Goal: Transaction & Acquisition: Obtain resource

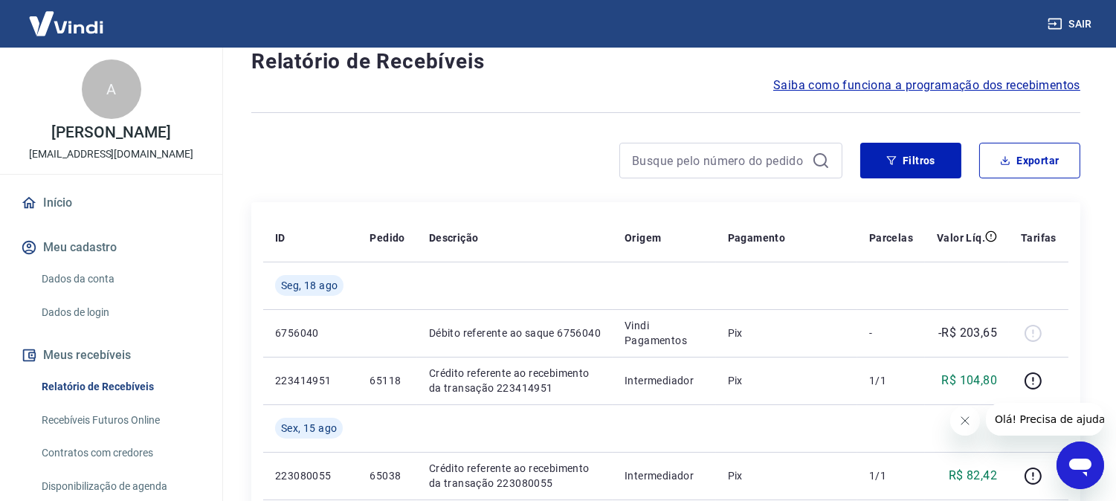
scroll to position [83, 0]
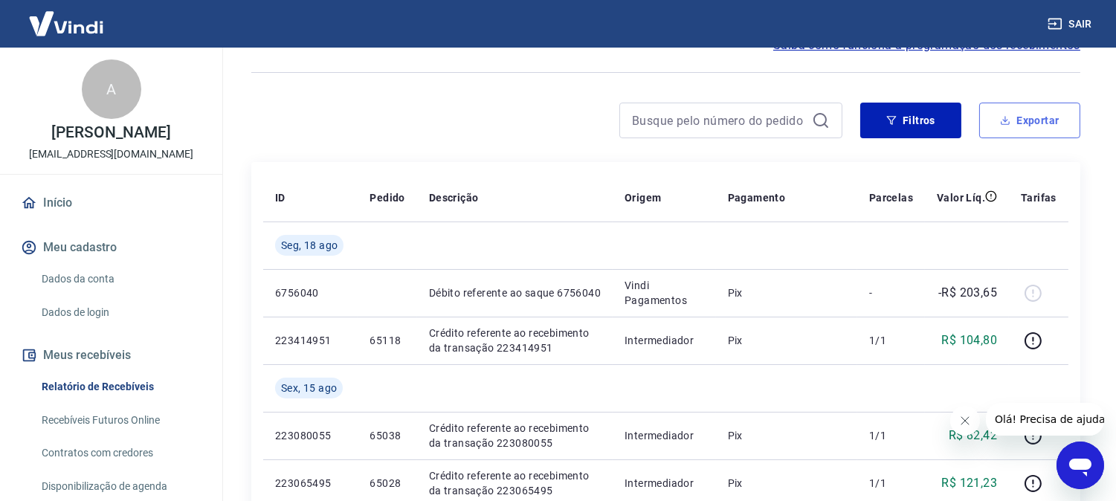
click at [1021, 125] on button "Exportar" at bounding box center [1030, 121] width 101 height 36
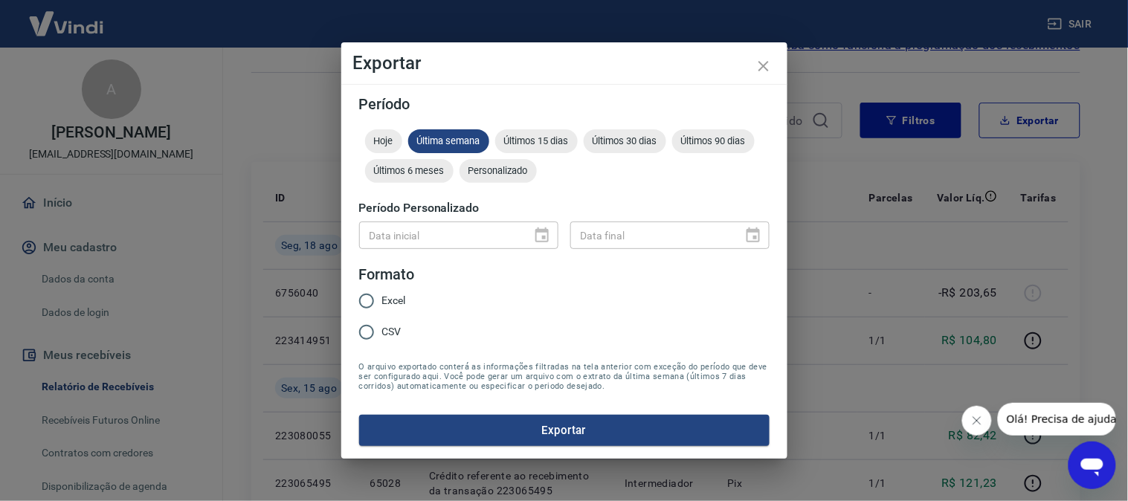
click at [368, 295] on input "Excel" at bounding box center [366, 301] width 31 height 31
radio input "true"
click at [538, 232] on div "Data inicial" at bounding box center [458, 236] width 199 height 28
click at [761, 62] on icon "close" at bounding box center [764, 66] width 10 height 10
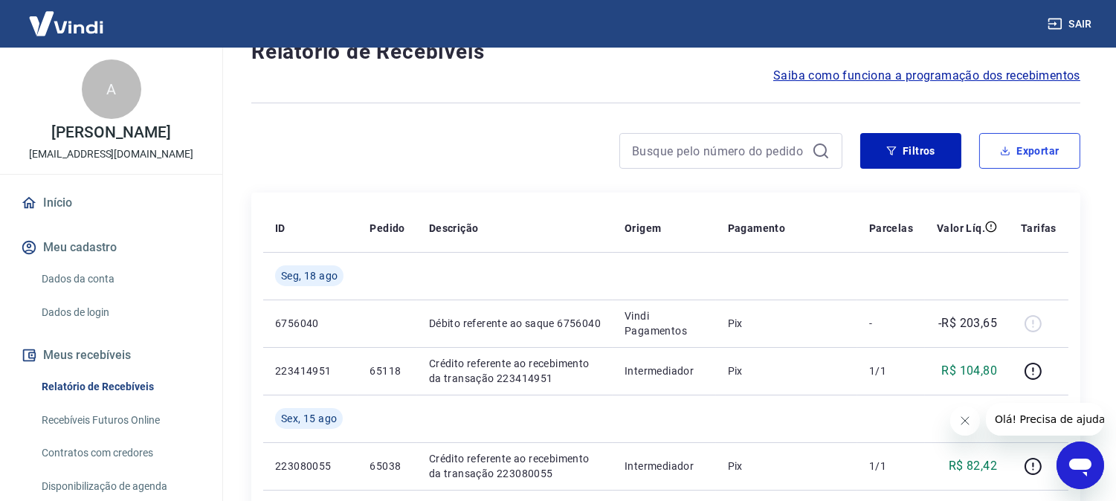
scroll to position [0, 0]
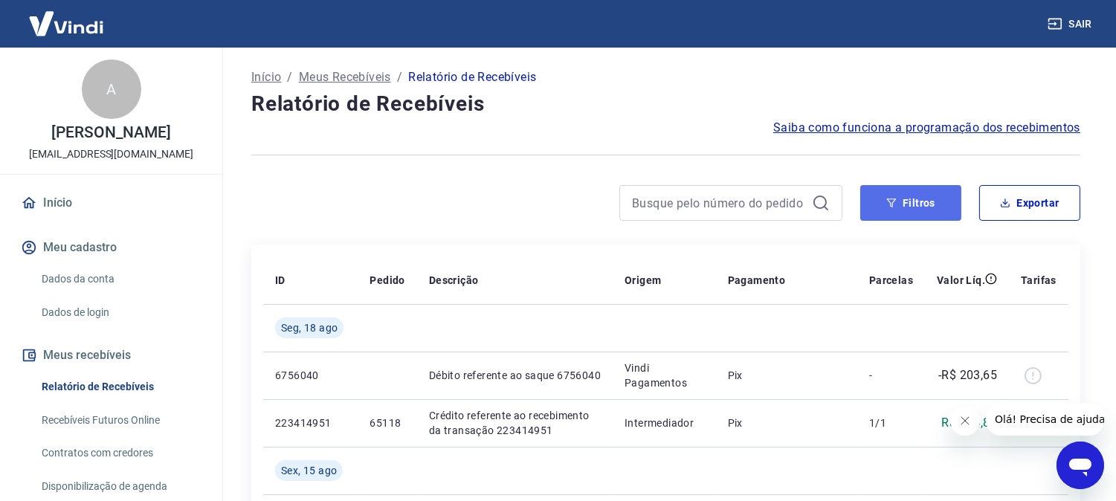
click at [959, 199] on button "Filtros" at bounding box center [911, 203] width 101 height 36
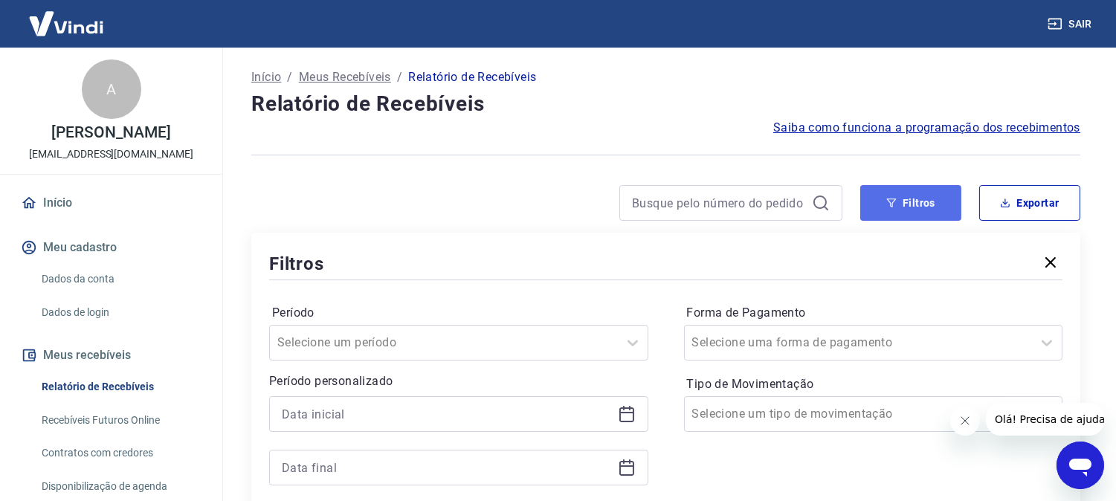
click at [893, 205] on icon "button" at bounding box center [892, 203] width 10 height 9
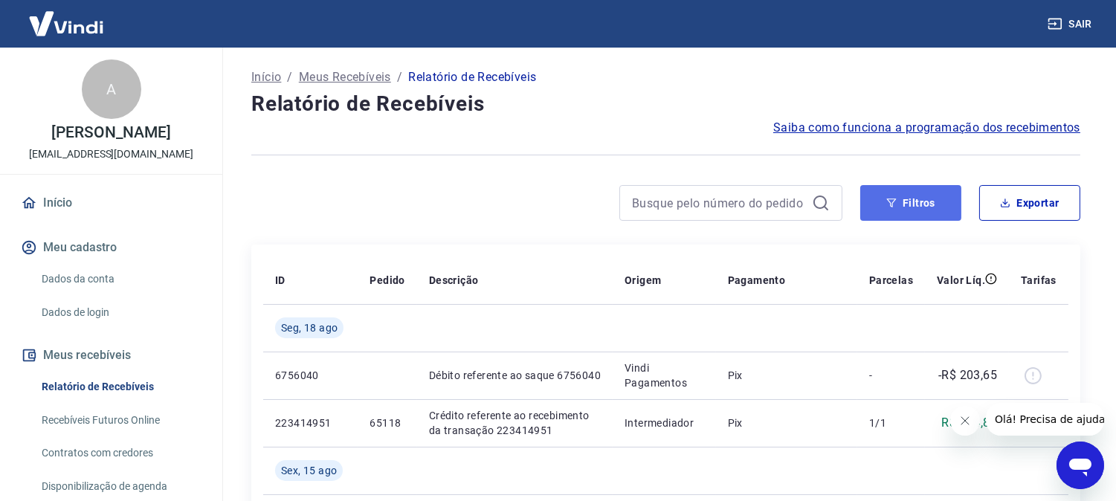
click at [898, 190] on button "Filtros" at bounding box center [911, 203] width 101 height 36
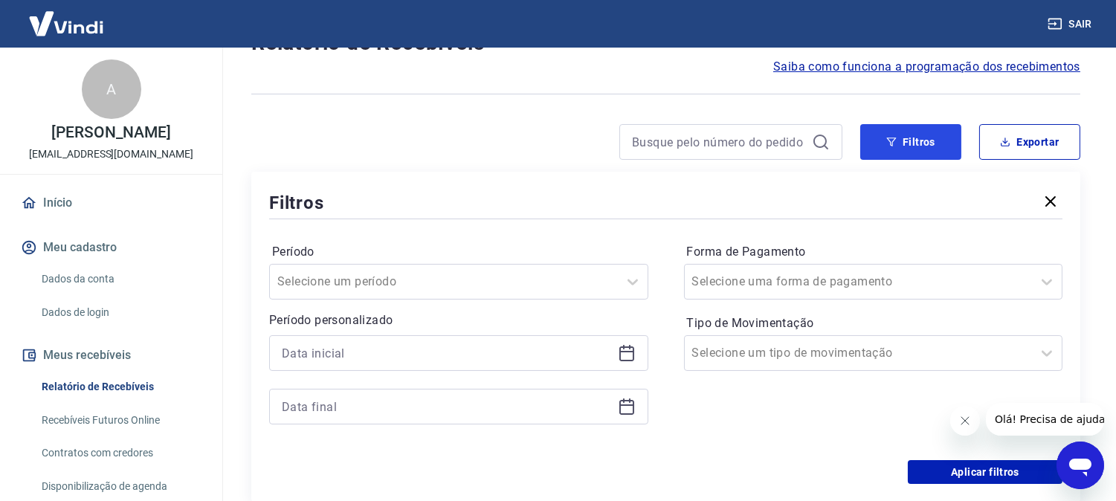
scroll to position [165, 0]
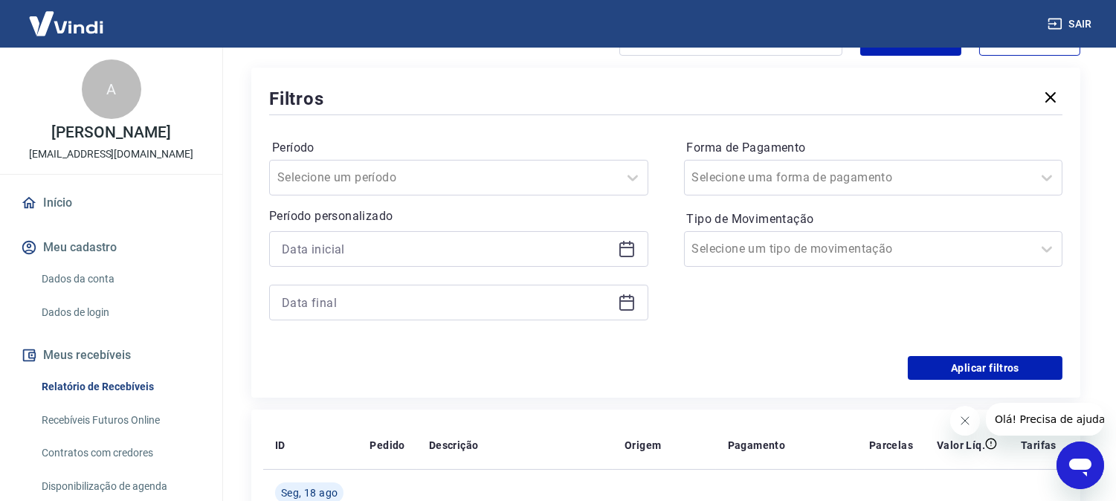
click at [620, 242] on icon at bounding box center [627, 249] width 18 height 18
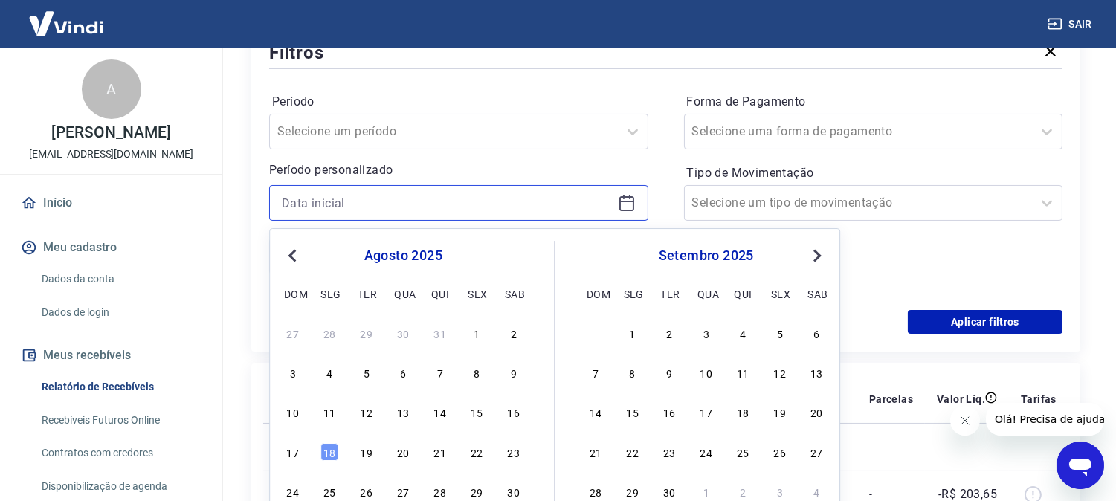
scroll to position [248, 0]
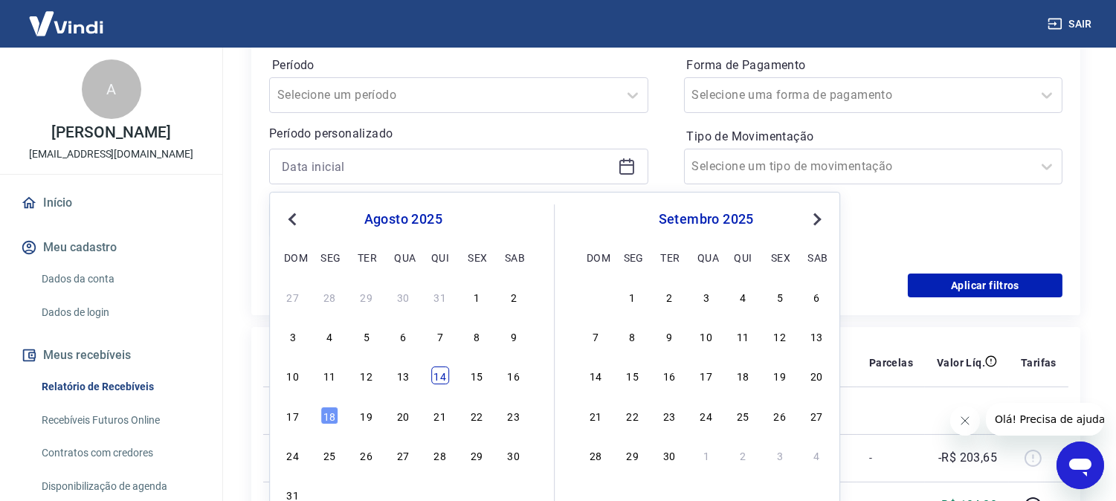
click at [444, 376] on div "14" at bounding box center [440, 376] width 18 height 18
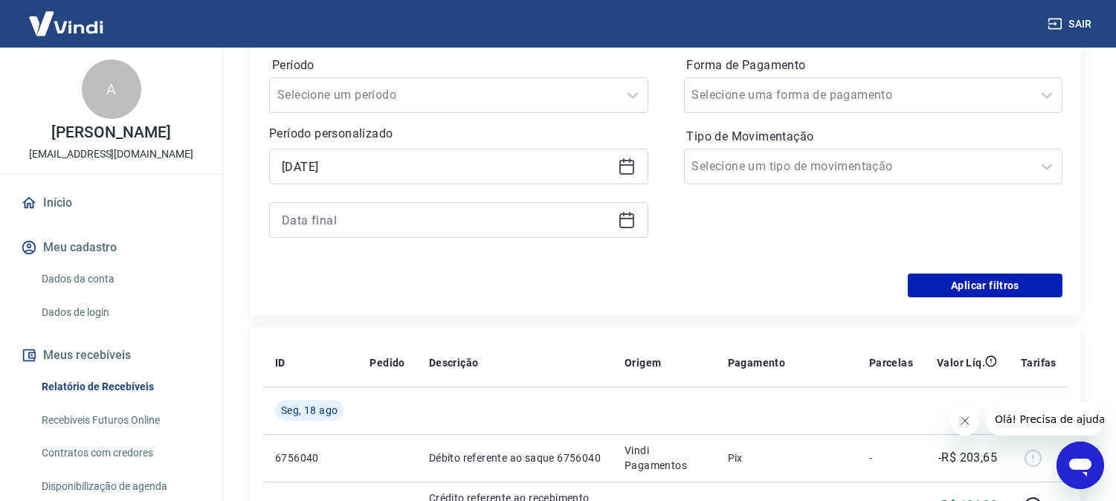
type input "[DATE]"
click at [662, 155] on div "Período Selecione um período Período personalizado Selected date: [DATE] [DATE]…" at bounding box center [666, 155] width 794 height 238
click at [623, 214] on icon at bounding box center [627, 220] width 18 height 18
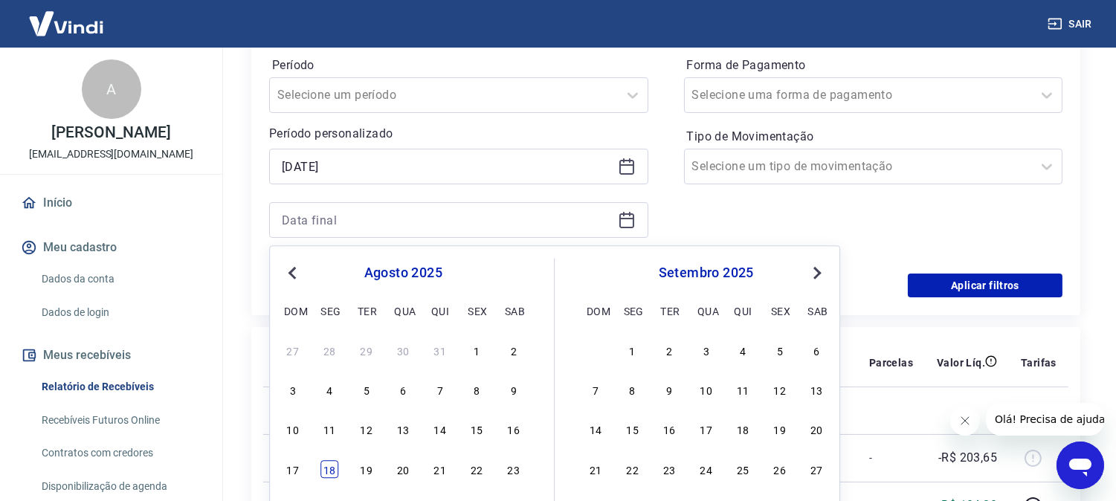
click at [328, 467] on div "18" at bounding box center [330, 469] width 18 height 18
type input "[DATE]"
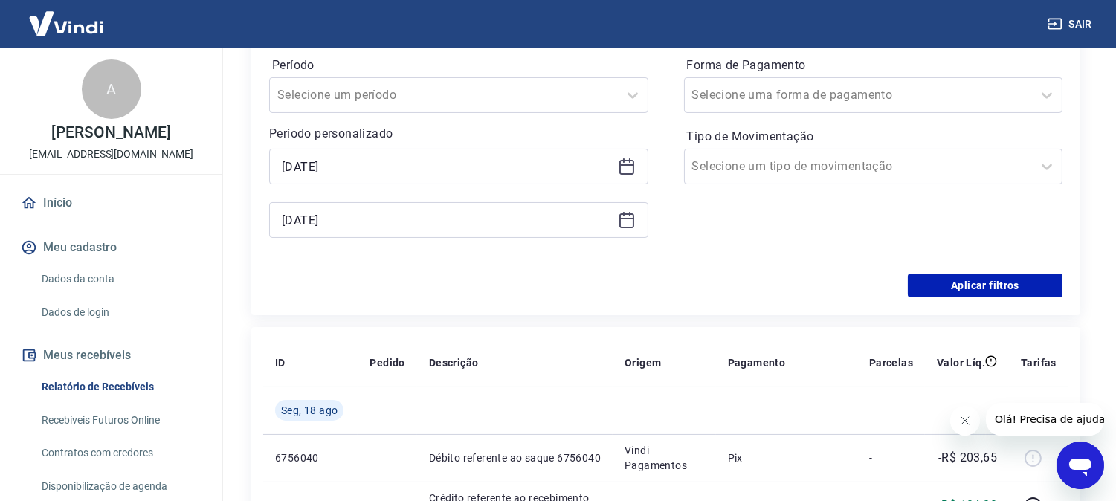
click at [918, 217] on div "Forma de Pagamento Selecione uma forma de pagamento Tipo de Movimentação Seleci…" at bounding box center [873, 155] width 379 height 202
click at [962, 287] on button "Aplicar filtros" at bounding box center [985, 286] width 155 height 24
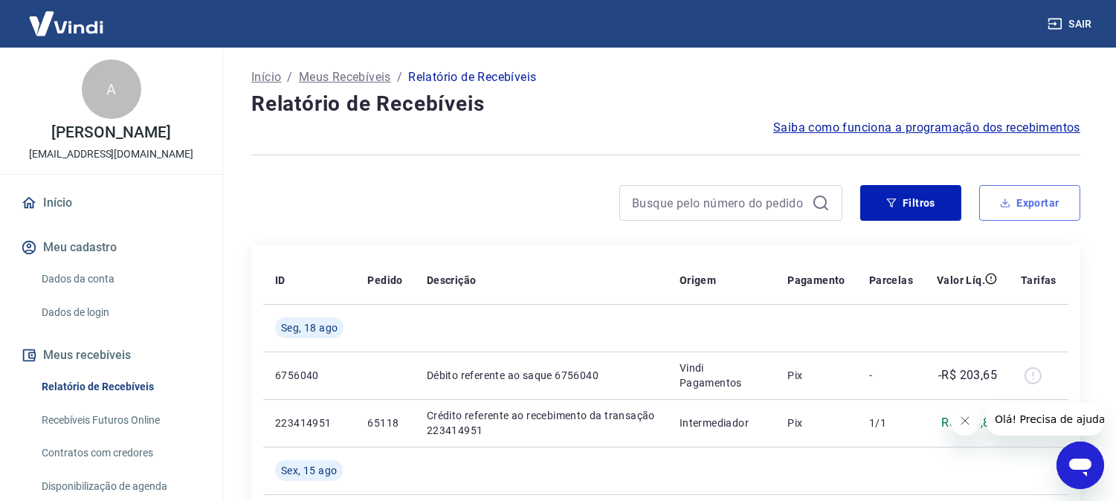
click at [1038, 205] on button "Exportar" at bounding box center [1030, 203] width 101 height 36
type input "[DATE]"
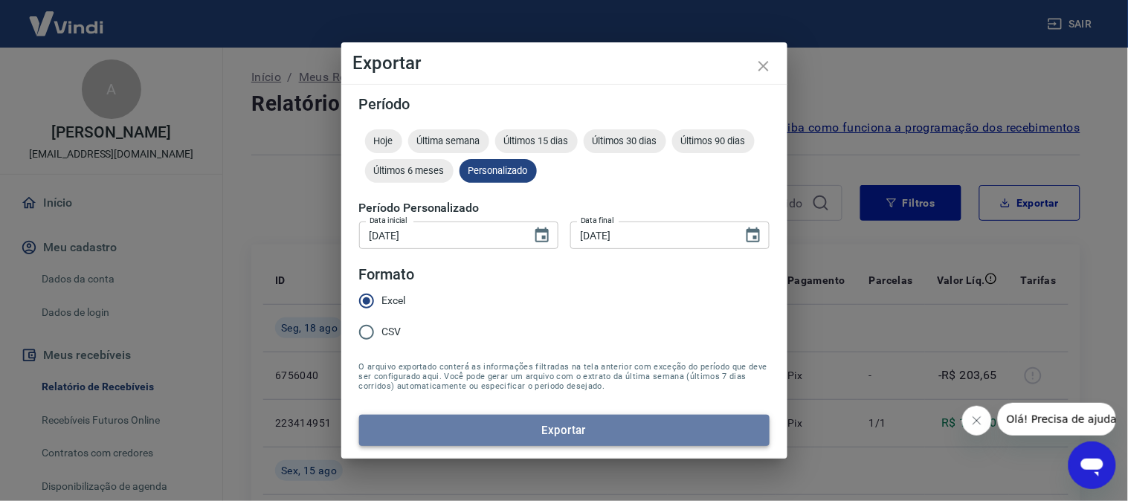
click at [581, 425] on button "Exportar" at bounding box center [564, 430] width 411 height 31
